Goal: Register for event/course

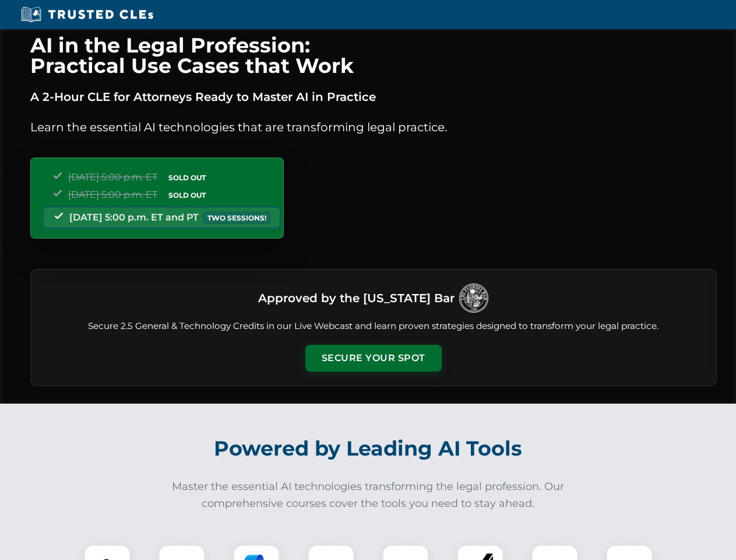
click at [373, 358] on button "Secure Your Spot" at bounding box center [373, 357] width 136 height 27
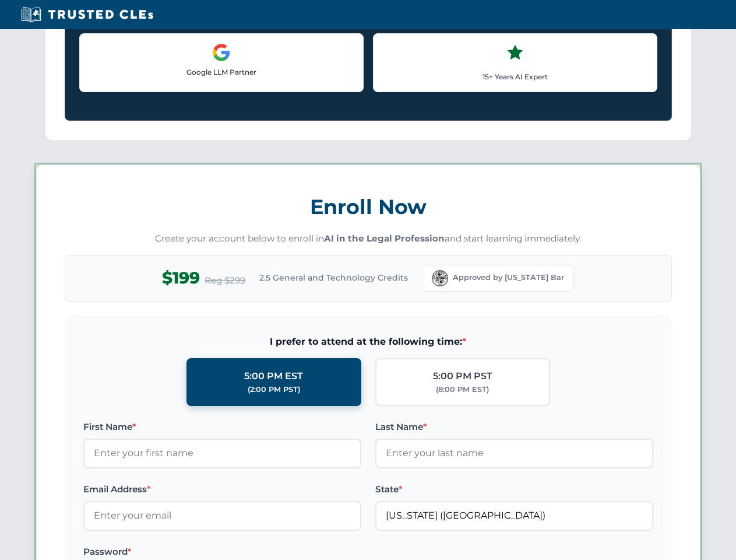
click at [256, 552] on label "Password *" at bounding box center [222, 551] width 278 height 14
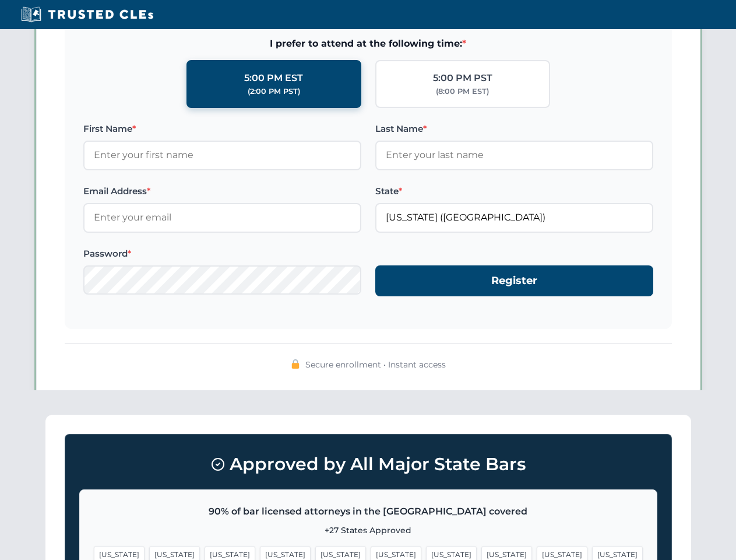
click at [537, 552] on span "[US_STATE]" at bounding box center [562, 554] width 51 height 17
